Goal: Navigation & Orientation: Find specific page/section

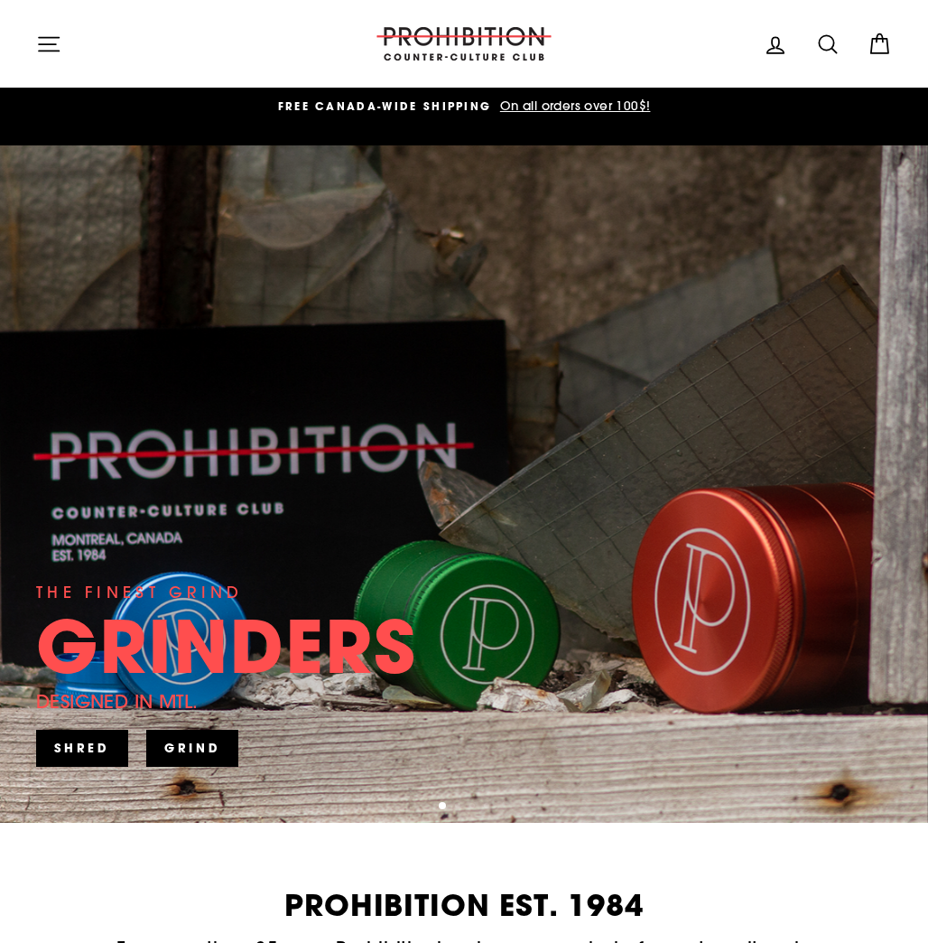
click at [363, 580] on div "THE FINEST GRIND GRINDERS DESIGNED IN [GEOGRAPHIC_DATA]. SHRED" at bounding box center [226, 674] width 381 height 189
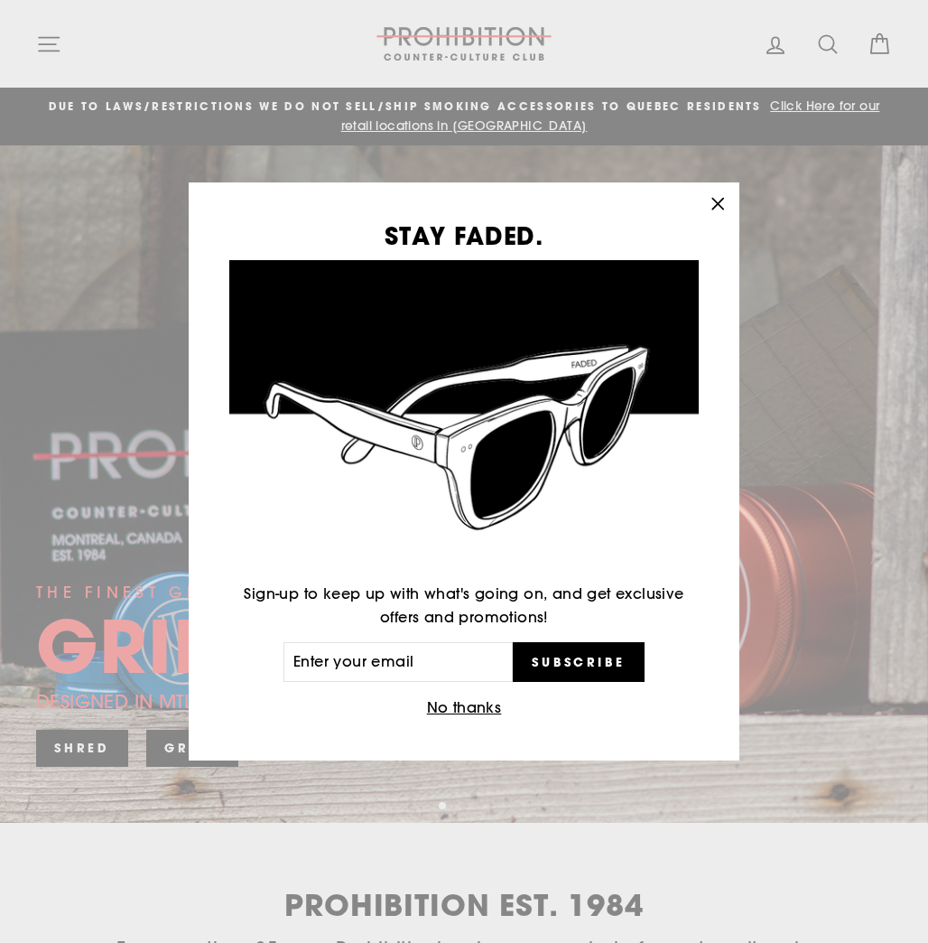
click at [728, 201] on icon "button" at bounding box center [717, 203] width 25 height 25
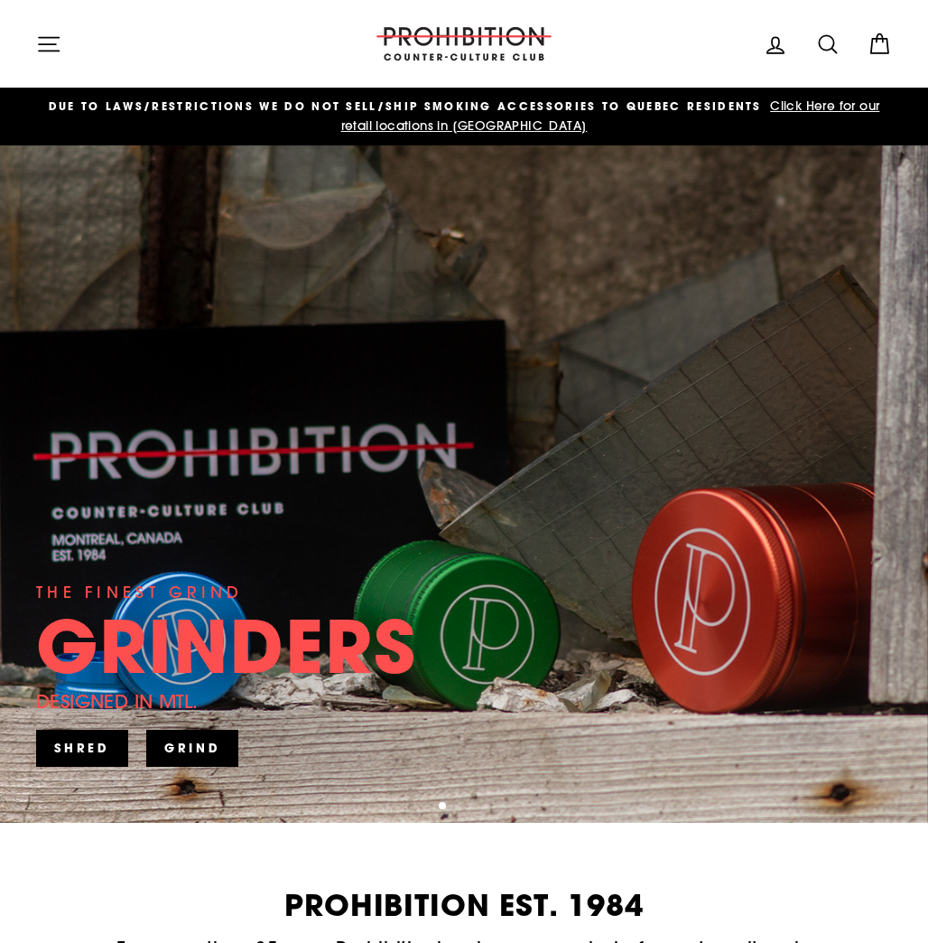
click at [714, 208] on div "STAY FADED. Sign-up to keep up with what's going on, and get exclusive offers a…" at bounding box center [464, 471] width 928 height 943
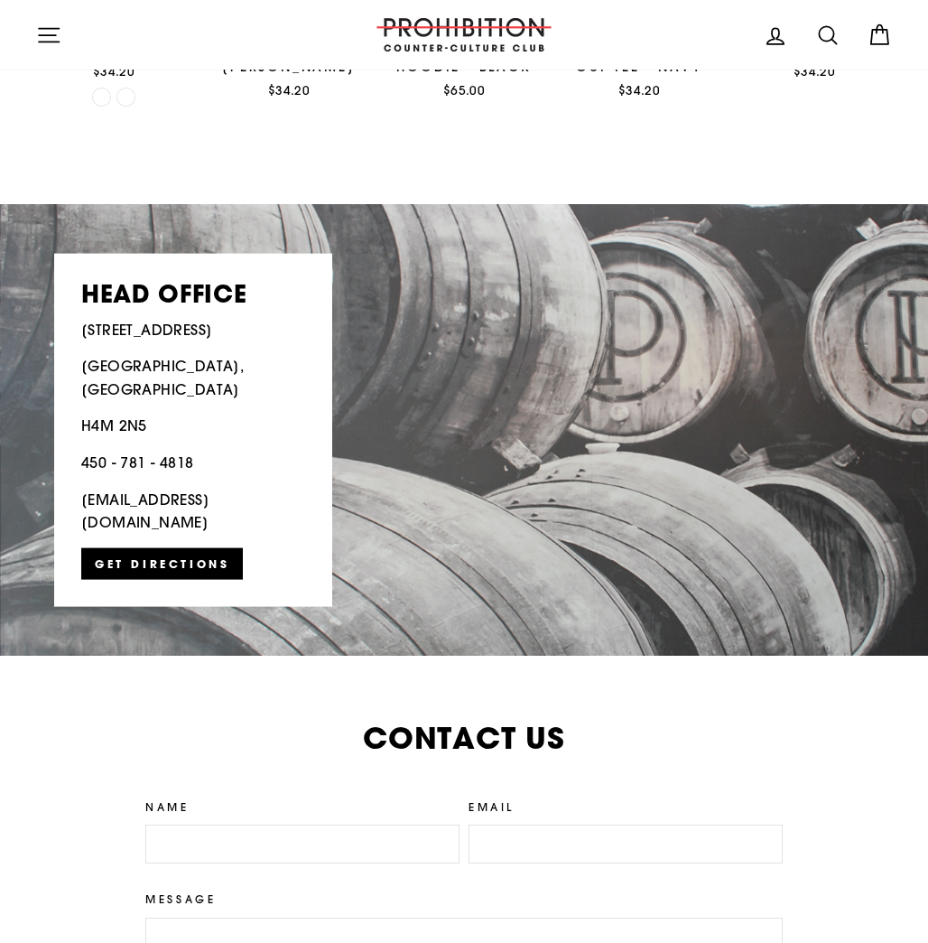
scroll to position [3511, 0]
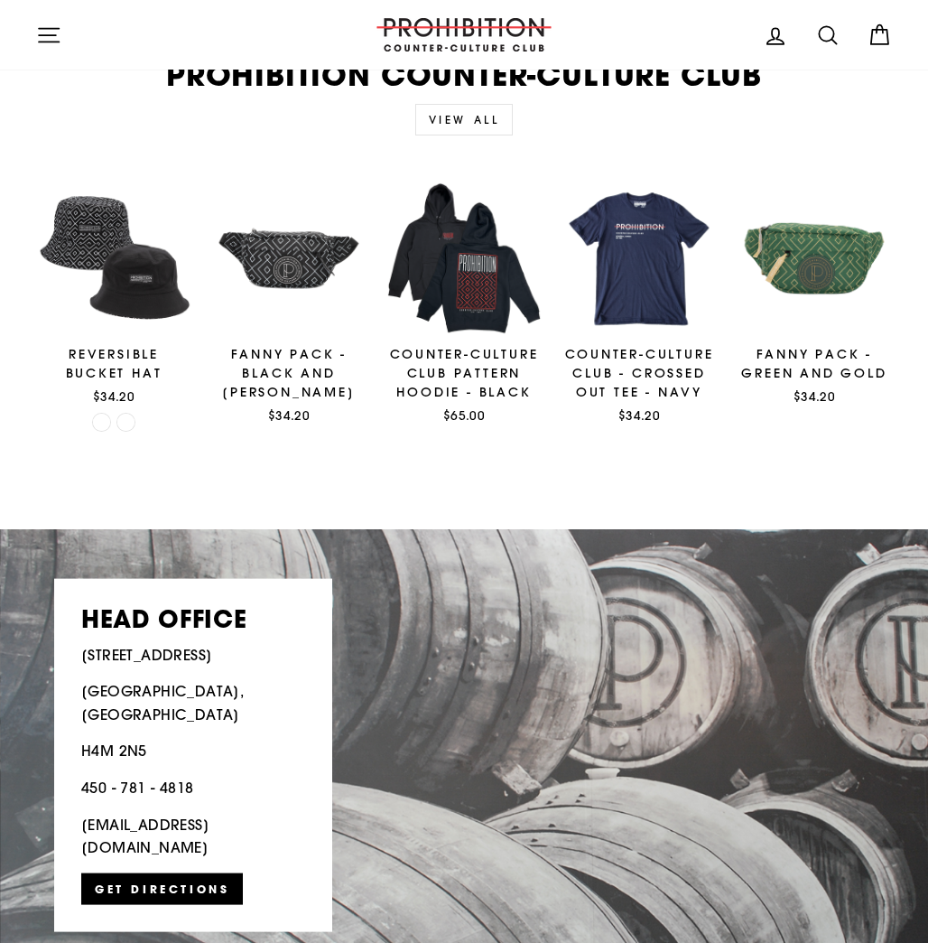
click at [502, 616] on link "910 Rue Begin, Saint-Laurent, Quebec, H4M 2N5" at bounding box center [464, 755] width 928 height 452
click at [329, 413] on div "Quick view REVERSIBLE BUCKET HAT $34.20 Quick view FANNY PACK - BLACK AND WHITE…" at bounding box center [454, 321] width 876 height 281
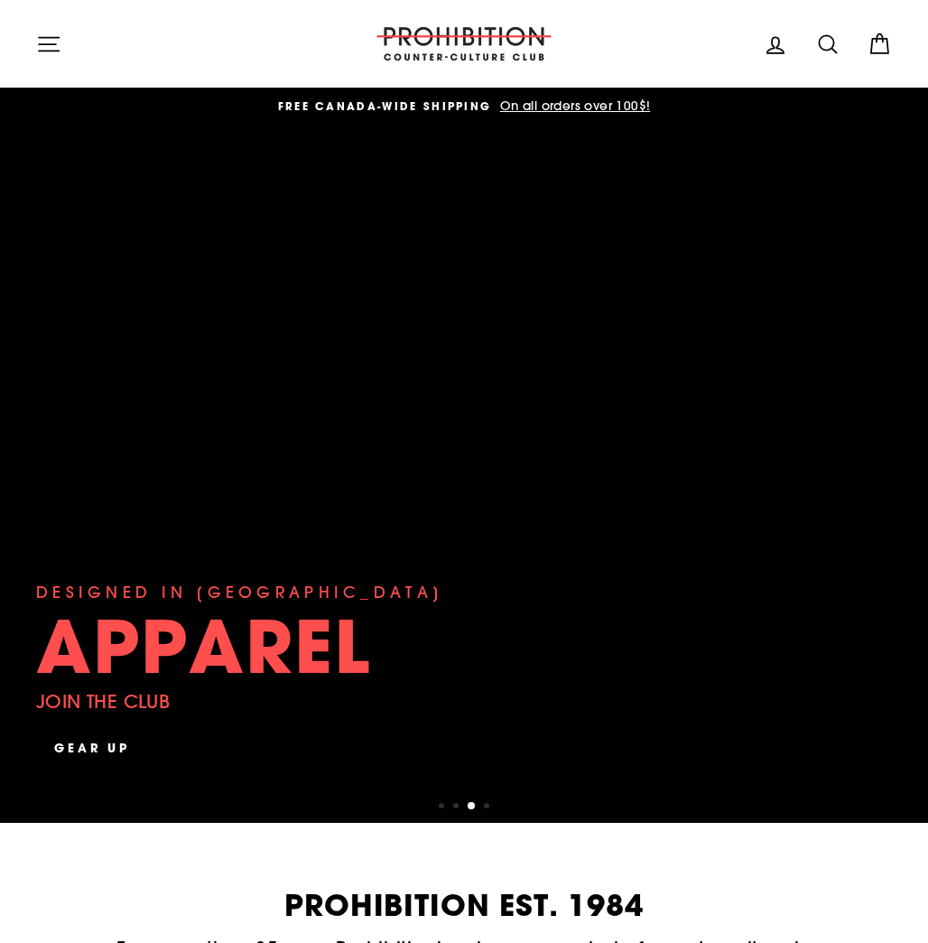
scroll to position [0, 0]
click at [31, 55] on button "Site navigation" at bounding box center [48, 43] width 47 height 39
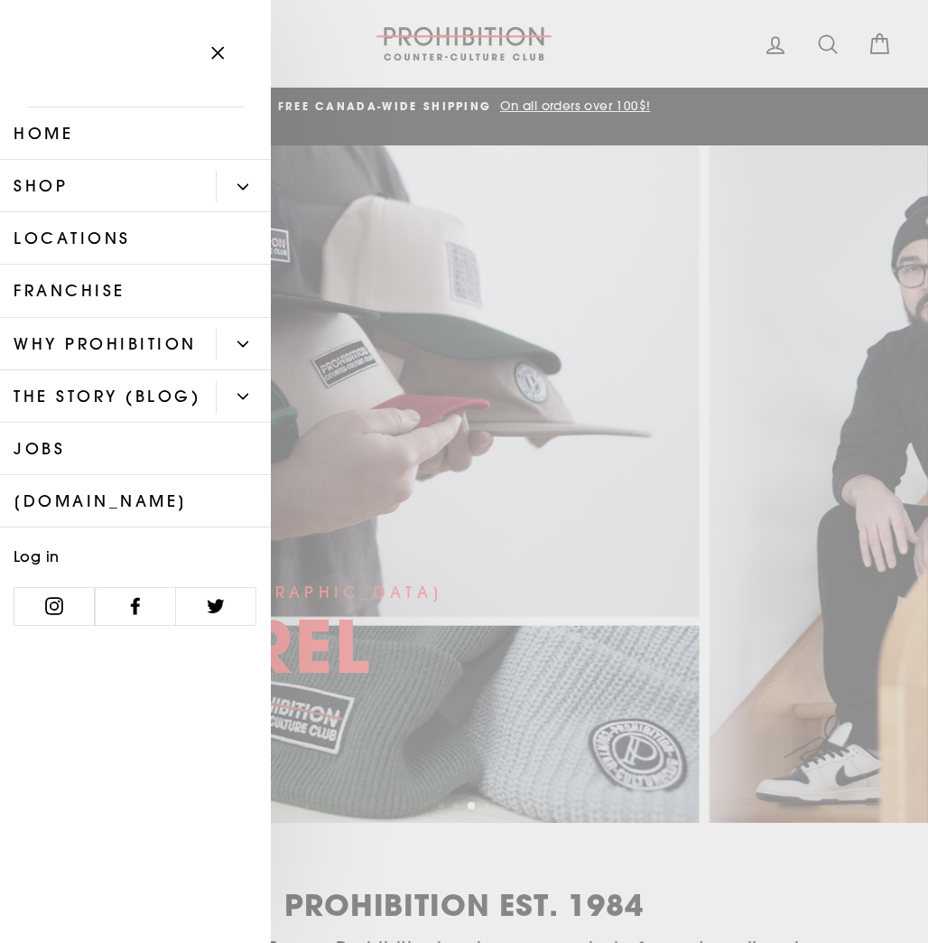
click at [56, 222] on link "Locations" at bounding box center [135, 238] width 271 height 52
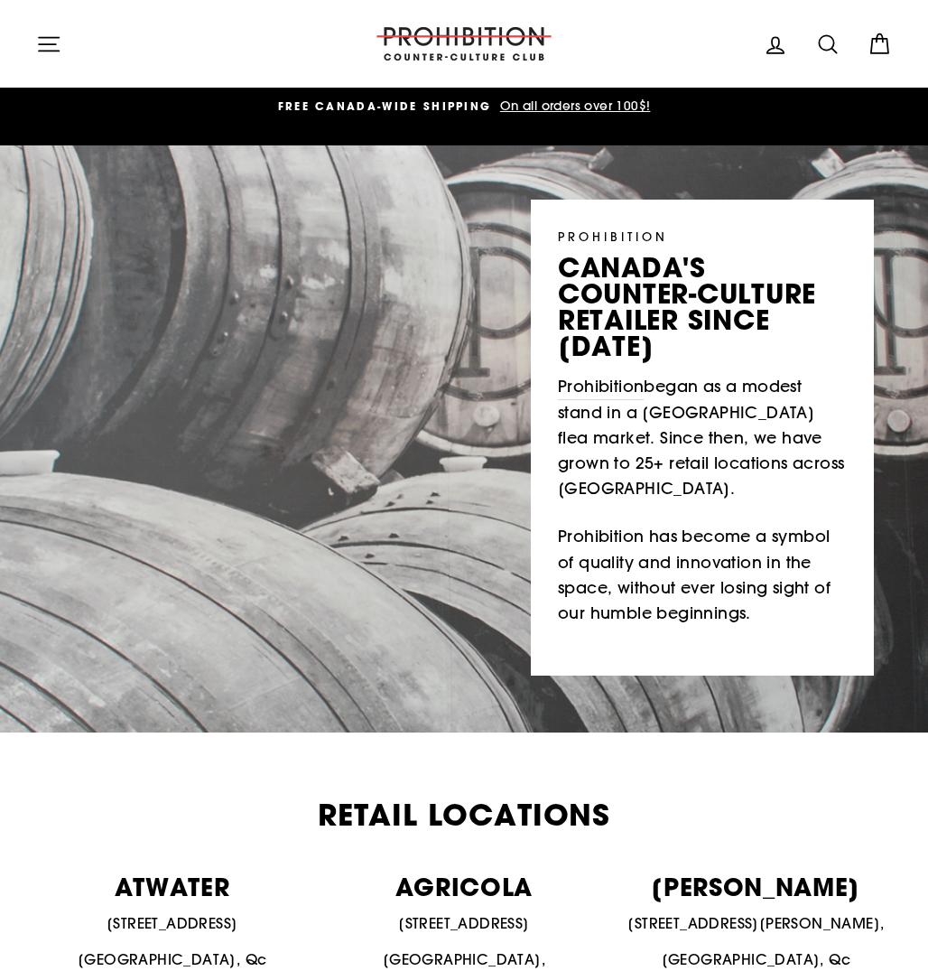
click at [158, 806] on h2 "Retail Locations" at bounding box center [464, 815] width 856 height 30
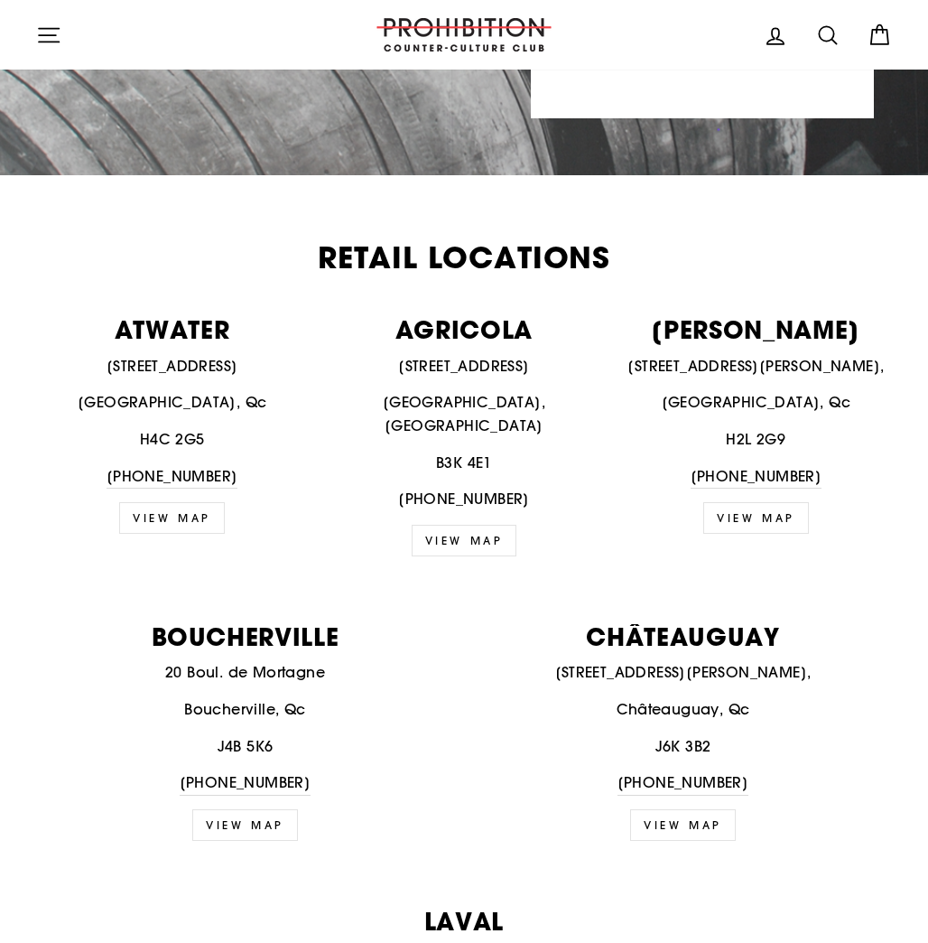
scroll to position [557, 0]
